Goal: Obtain resource: Download file/media

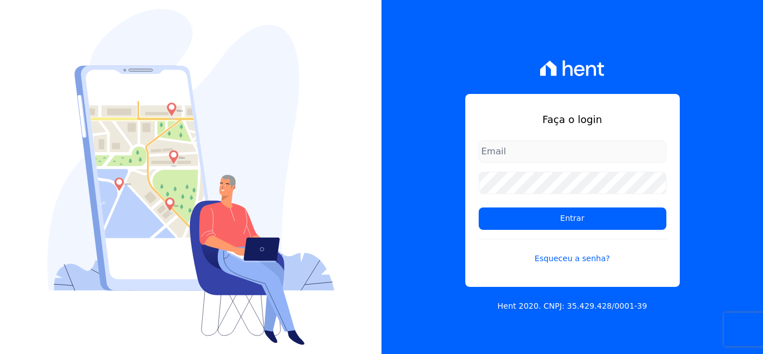
click at [502, 150] on input "email" at bounding box center [573, 151] width 188 height 22
type input "[PERSON_NAME][EMAIL_ADDRESS][PERSON_NAME][DOMAIN_NAME]"
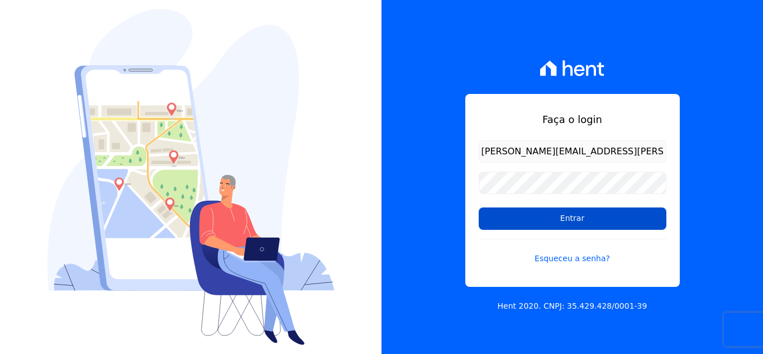
click at [560, 219] on input "Entrar" at bounding box center [573, 218] width 188 height 22
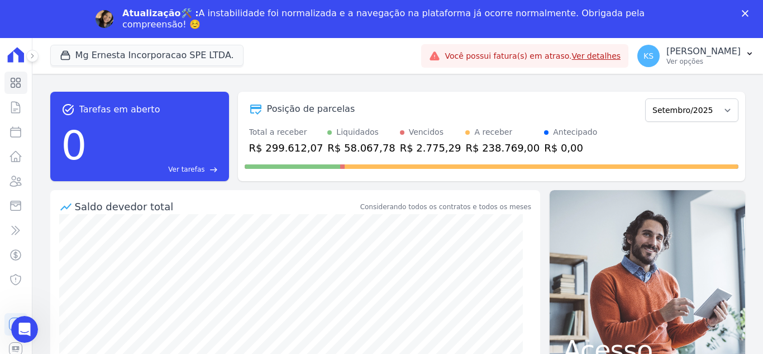
click at [744, 12] on icon "Fechar" at bounding box center [745, 13] width 7 height 7
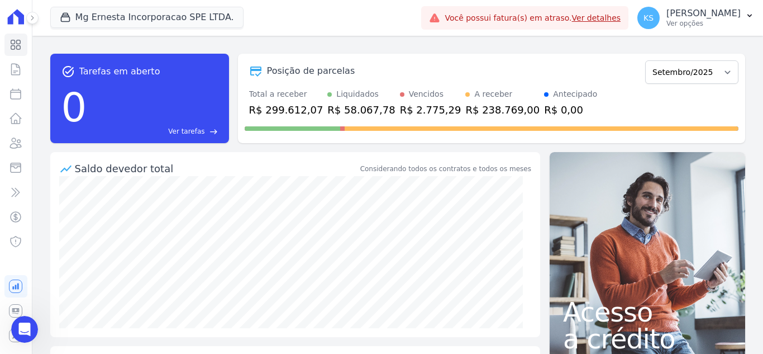
drag, startPoint x: 710, startPoint y: 22, endPoint x: 705, endPoint y: 39, distance: 18.0
click at [710, 22] on p "Ver opções" at bounding box center [704, 23] width 74 height 9
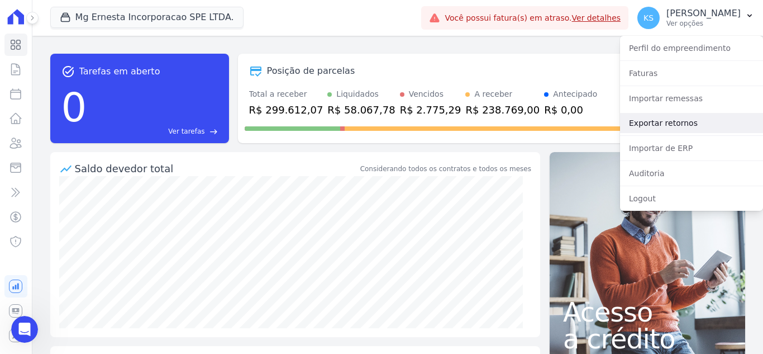
click at [654, 120] on link "Exportar retornos" at bounding box center [691, 123] width 143 height 20
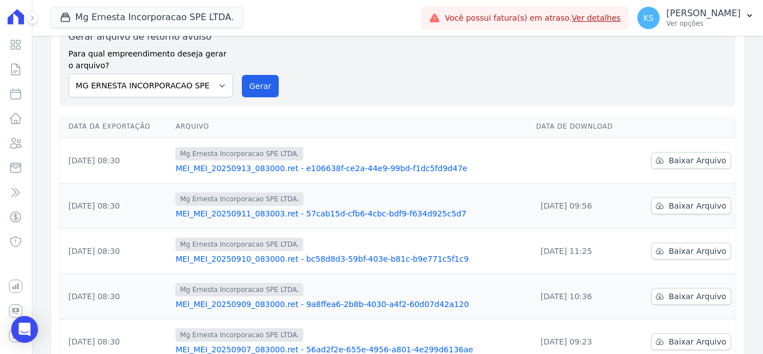
scroll to position [112, 0]
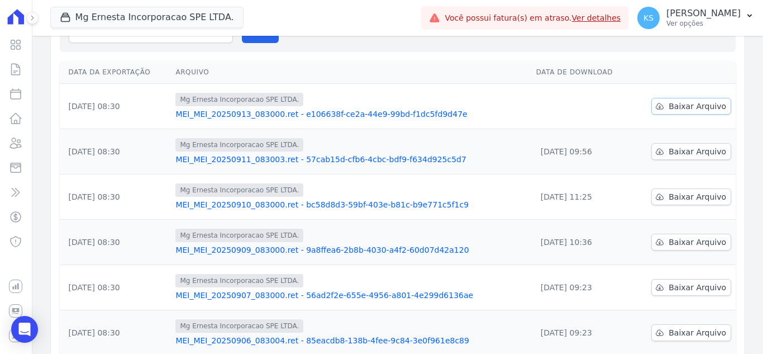
click at [684, 106] on span "Baixar Arquivo" at bounding box center [698, 106] width 58 height 11
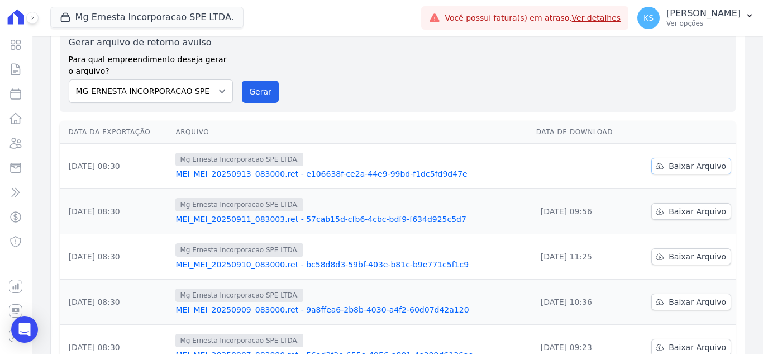
scroll to position [0, 0]
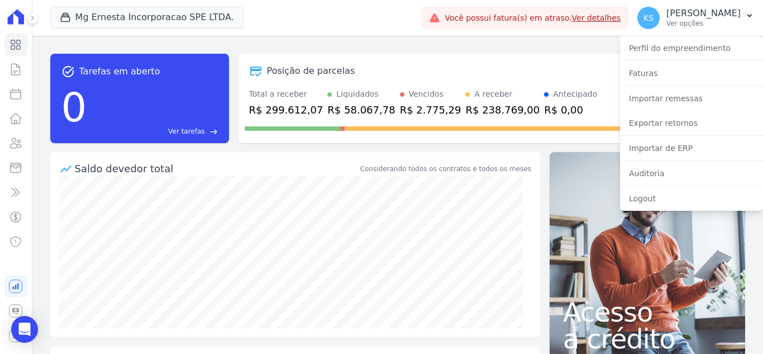
click at [591, 56] on div "Posição de parcelas Julho/2025 Agosto/2025 Setembro/2025 Outubro/2025 Novembro/…" at bounding box center [491, 98] width 507 height 89
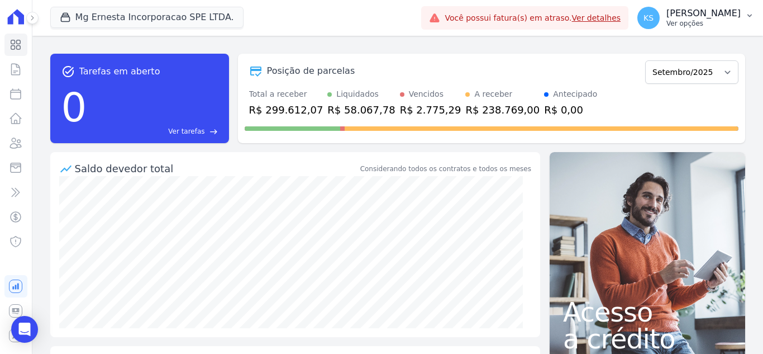
click at [717, 18] on p "[PERSON_NAME]" at bounding box center [704, 13] width 74 height 11
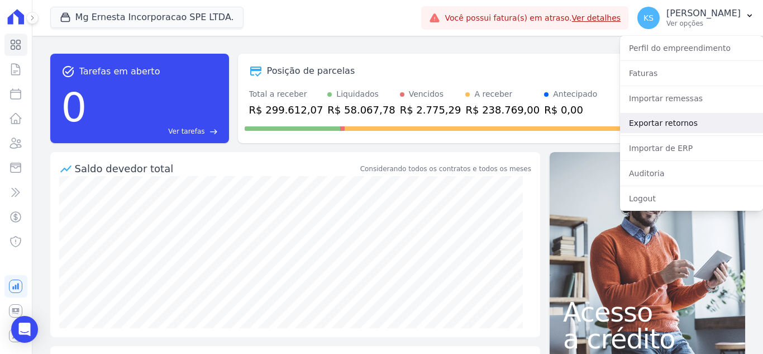
click at [656, 121] on link "Exportar retornos" at bounding box center [691, 123] width 143 height 20
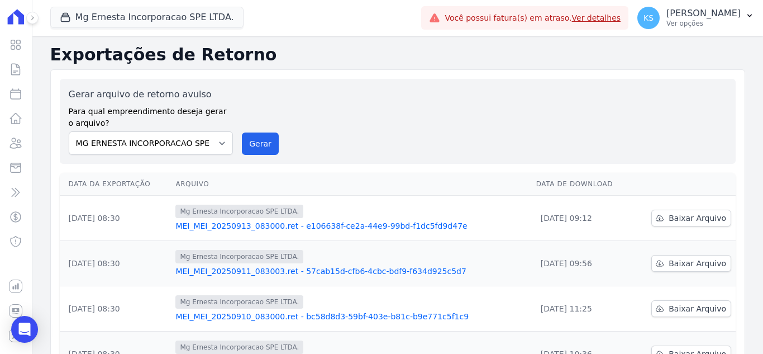
click at [357, 159] on div "Gerar arquivo de retorno avulso Para qual empreendimento deseja gerar o arquivo…" at bounding box center [398, 121] width 676 height 85
